Goal: Task Accomplishment & Management: Complete application form

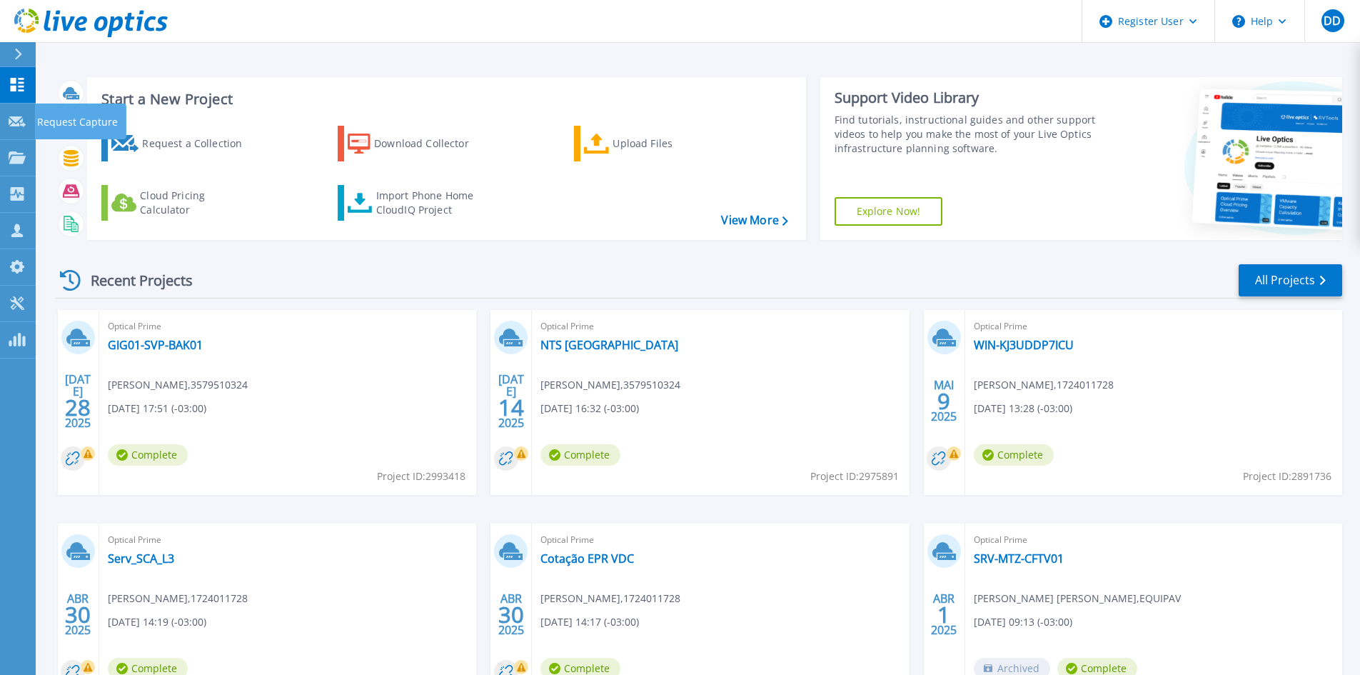
drag, startPoint x: 36, startPoint y: 120, endPoint x: 46, endPoint y: 116, distance: 10.9
click at [37, 120] on p "Request Capture" at bounding box center [77, 122] width 81 height 37
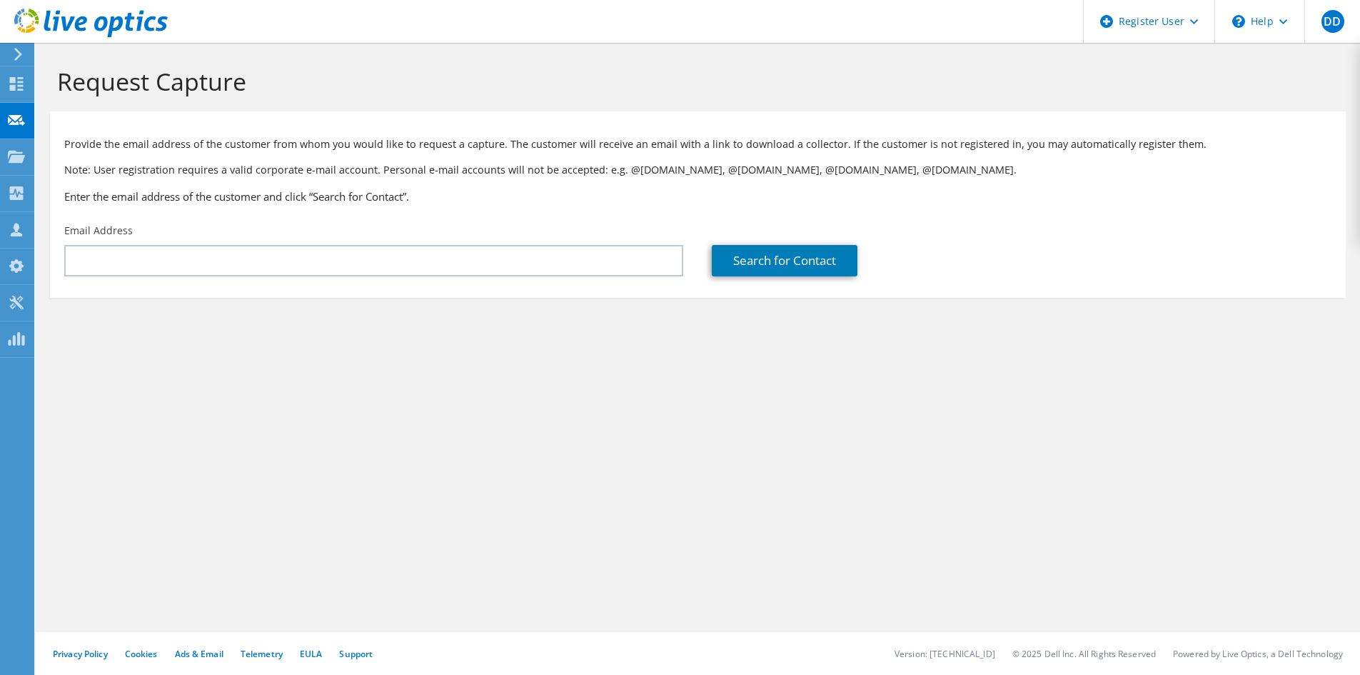
click at [156, 246] on input "text" at bounding box center [373, 260] width 619 height 31
type input "daniel.dewes@dell.com"
click at [789, 256] on link "Search for Contact" at bounding box center [785, 260] width 146 height 31
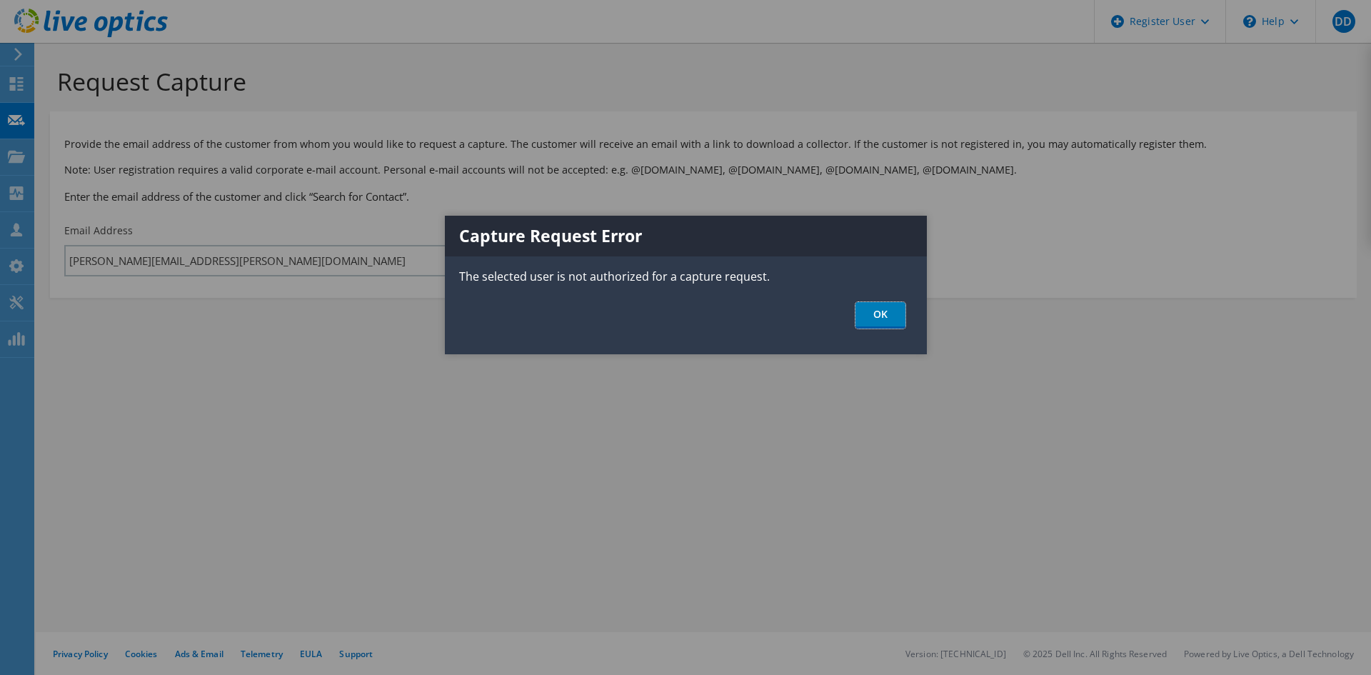
click at [881, 312] on link "OK" at bounding box center [880, 315] width 50 height 26
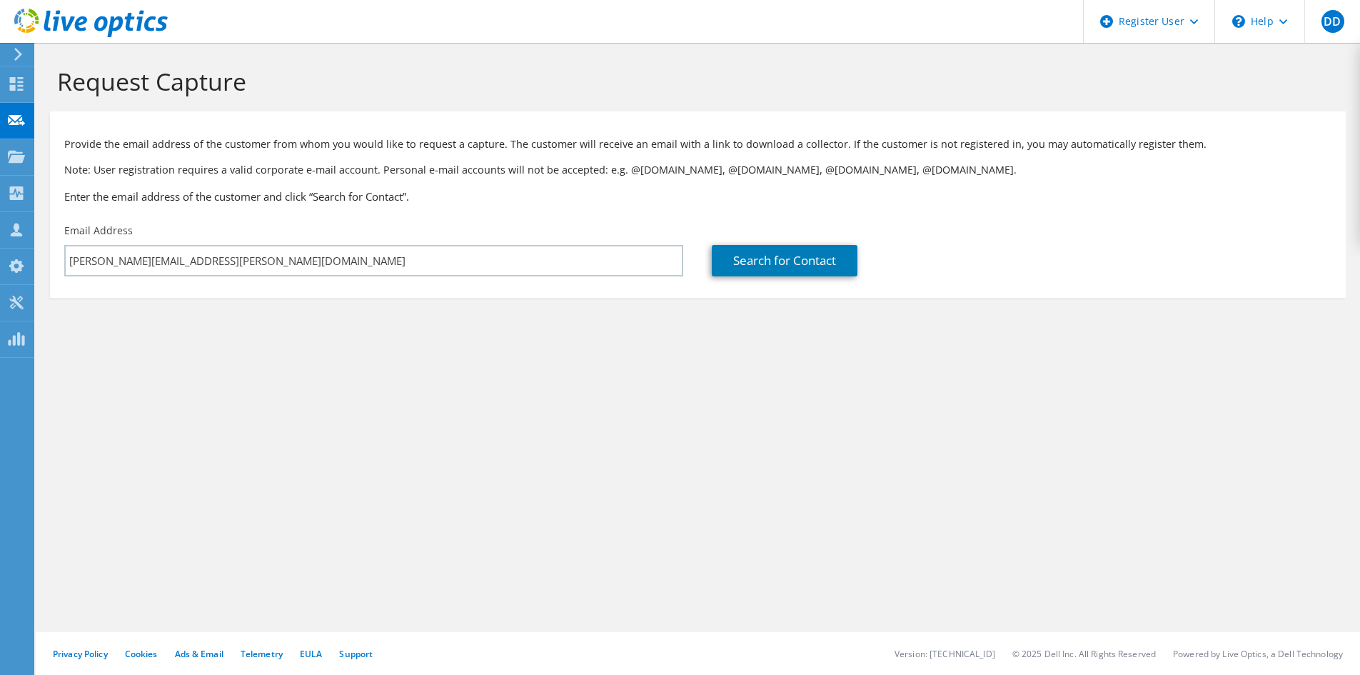
click at [276, 243] on div "Email Address daniel.dewes@dell.com" at bounding box center [373, 249] width 647 height 67
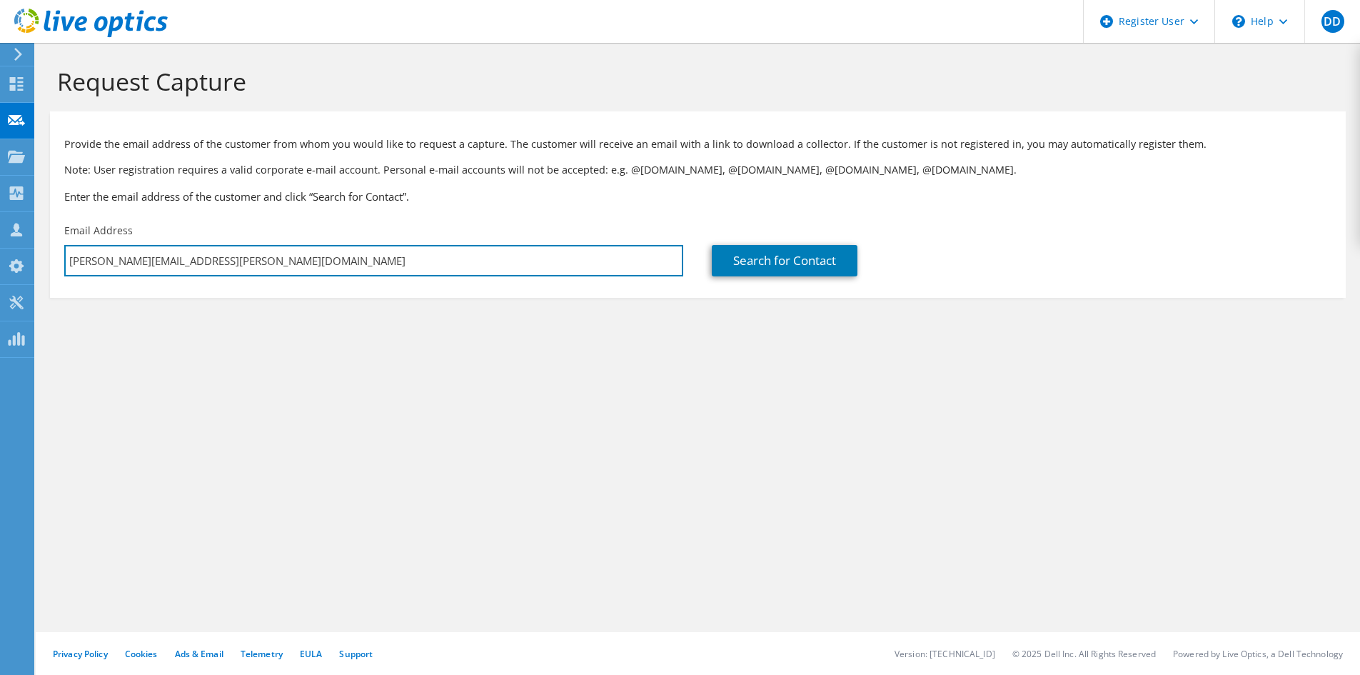
click at [272, 268] on input "daniel.dewes@dell.com" at bounding box center [373, 260] width 619 height 31
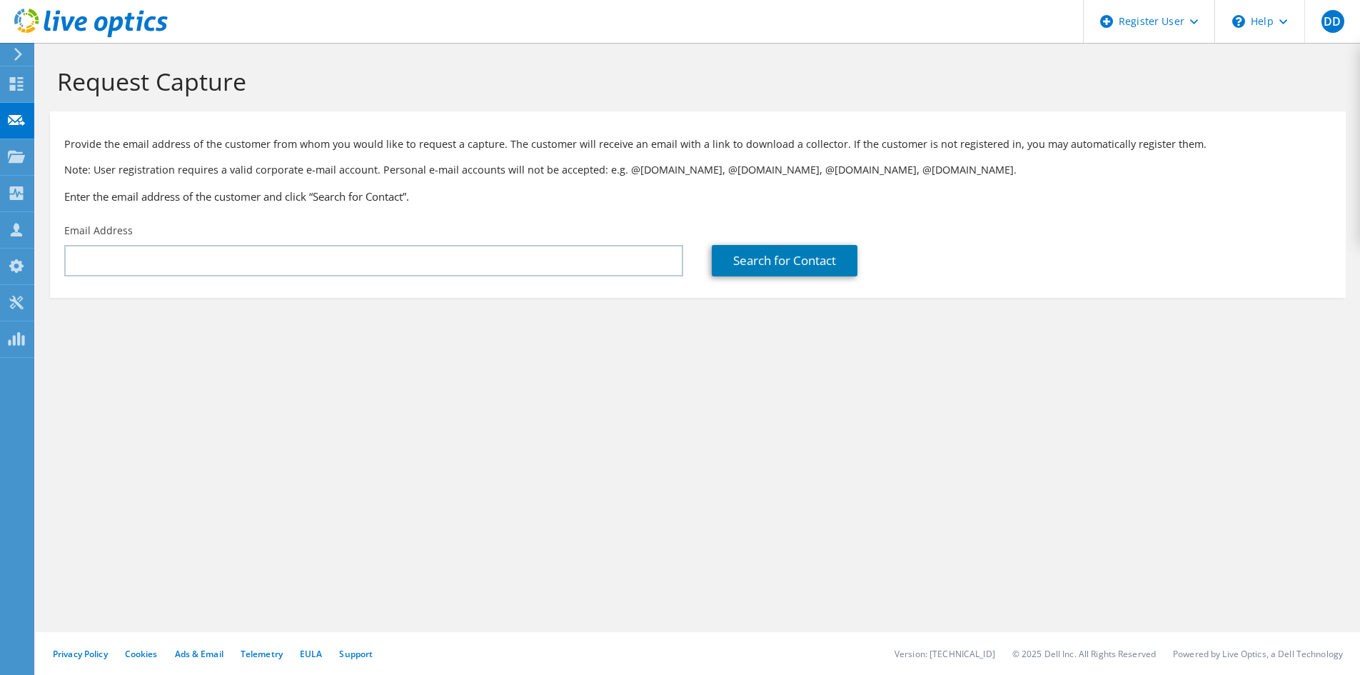
drag, startPoint x: 496, startPoint y: 378, endPoint x: 482, endPoint y: 357, distance: 25.1
click at [496, 375] on div "Request Capture Provide the email address of the customer from whom you would l…" at bounding box center [698, 359] width 1324 height 632
click at [352, 277] on div "Email Address" at bounding box center [373, 249] width 647 height 67
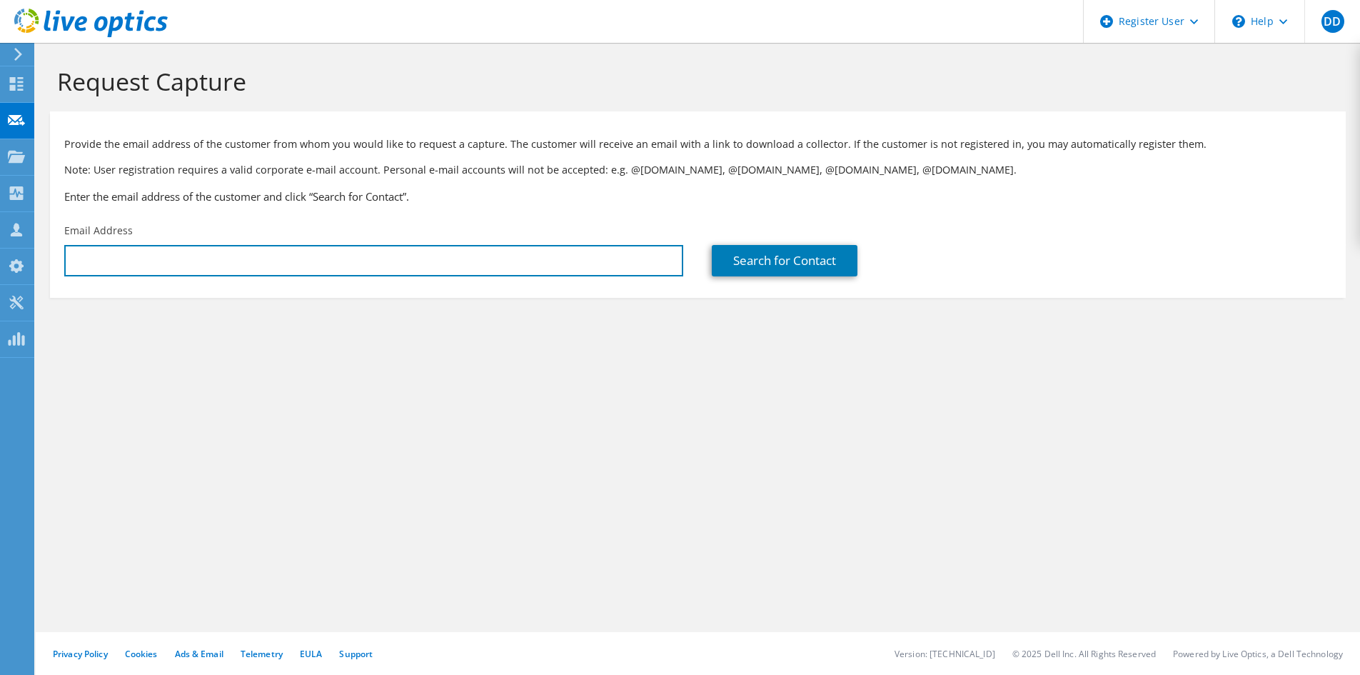
click at [370, 262] on input "text" at bounding box center [373, 260] width 619 height 31
type input "jefferson.rodrigues@ntsbrasil.com"
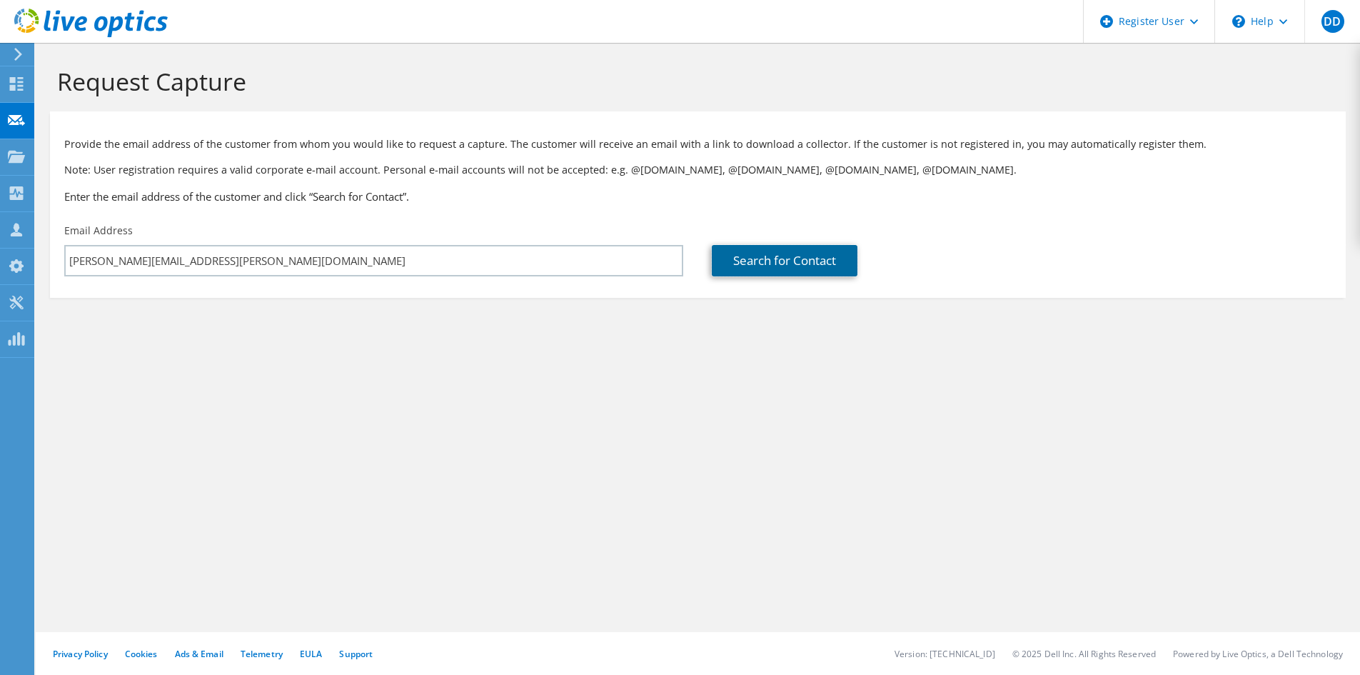
click at [773, 266] on link "Search for Contact" at bounding box center [785, 260] width 146 height 31
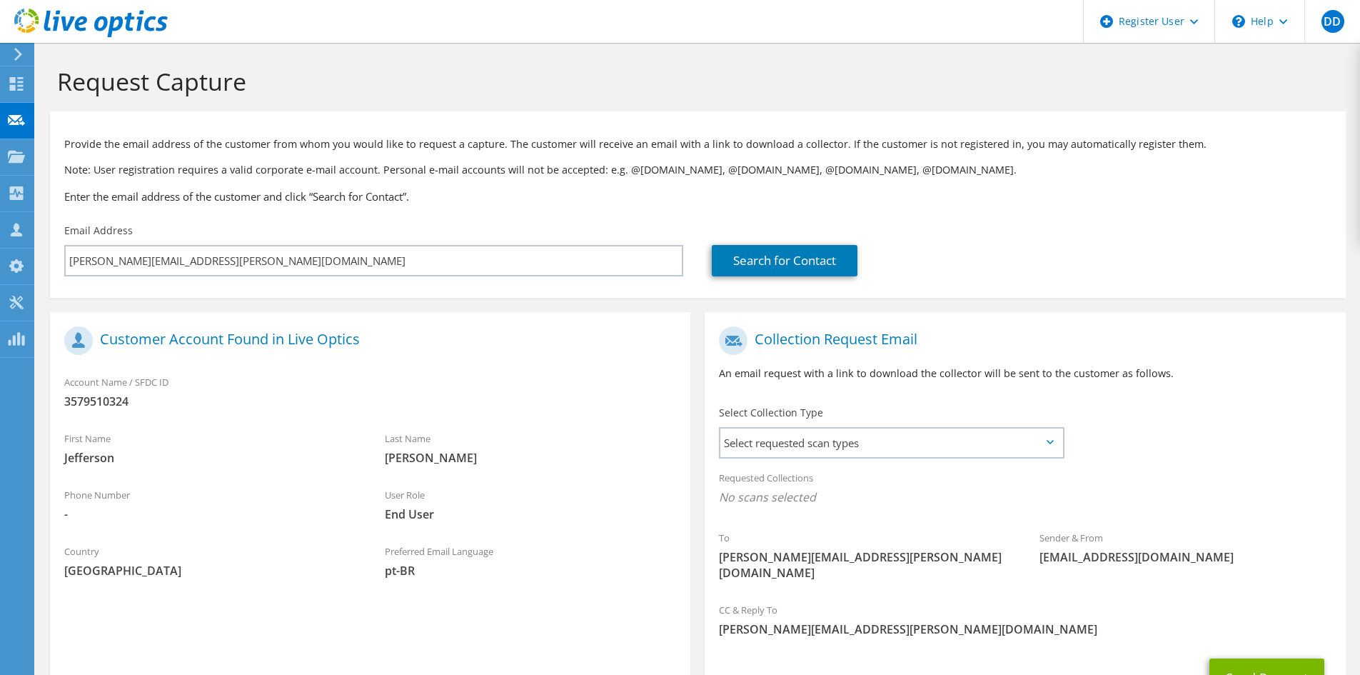
click at [957, 455] on span "Select requested scan types" at bounding box center [891, 442] width 342 height 29
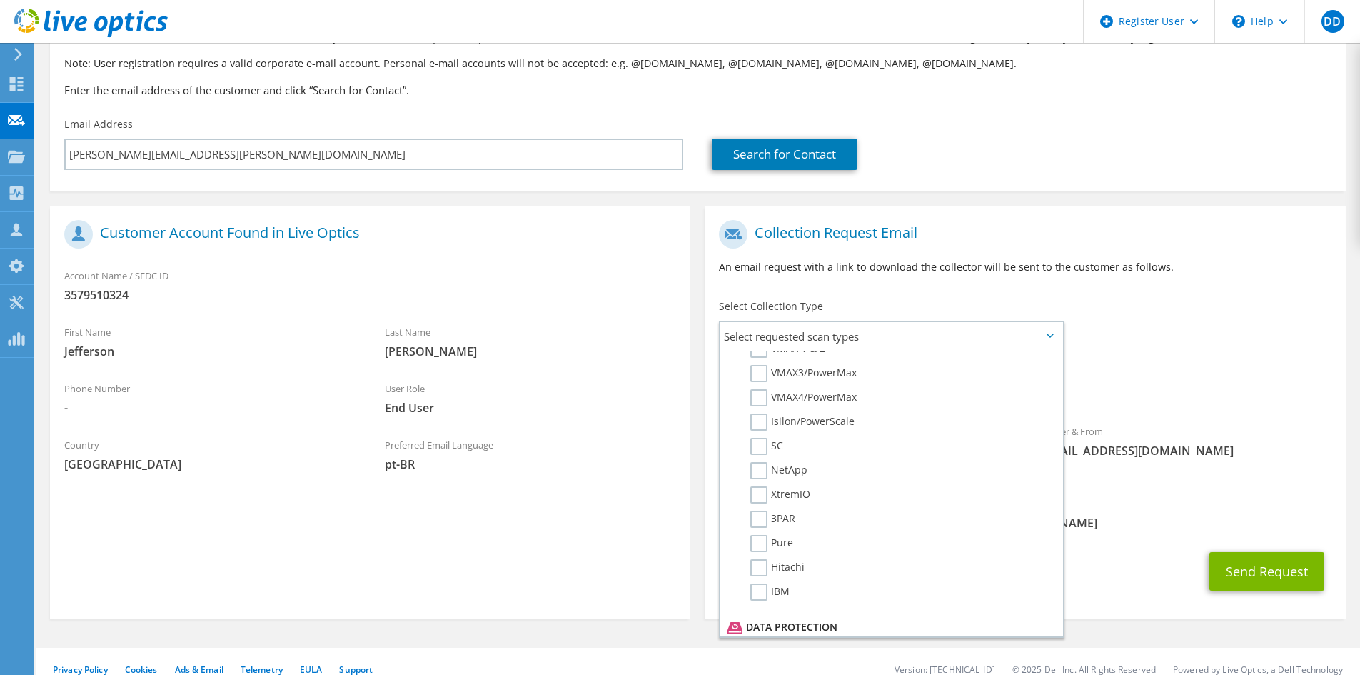
scroll to position [411, 0]
